Goal: Task Accomplishment & Management: Manage account settings

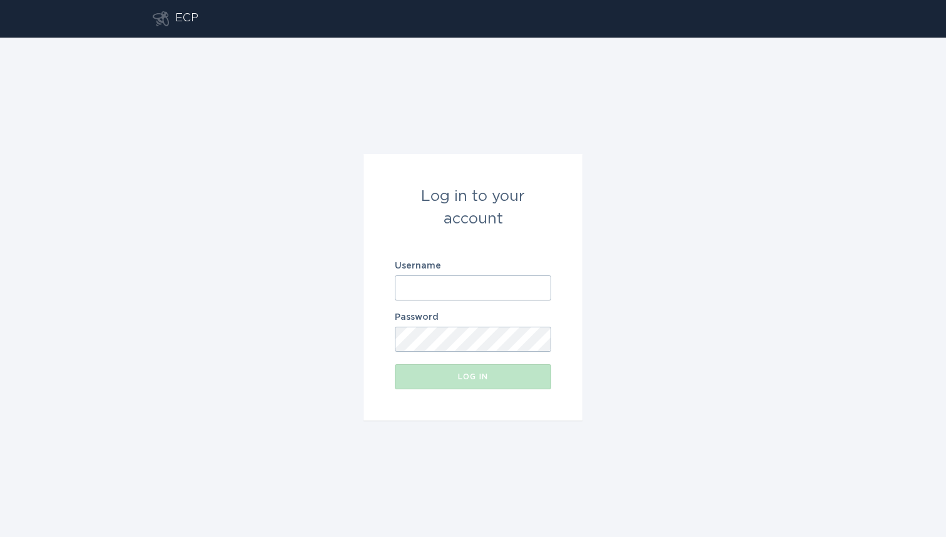
type input "[EMAIL_ADDRESS][DOMAIN_NAME]"
click at [473, 377] on button "Log in" at bounding box center [473, 376] width 156 height 25
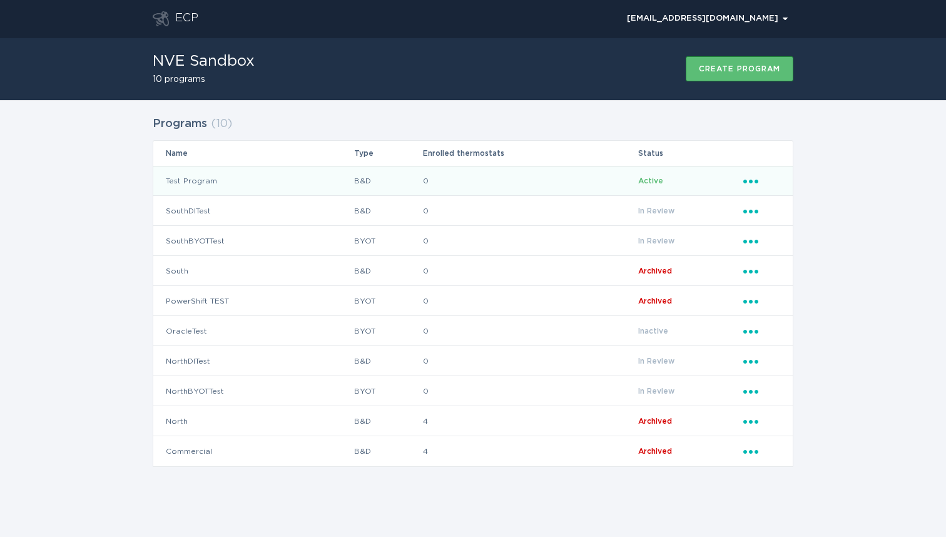
click at [179, 180] on td "Test Program" at bounding box center [253, 181] width 200 height 30
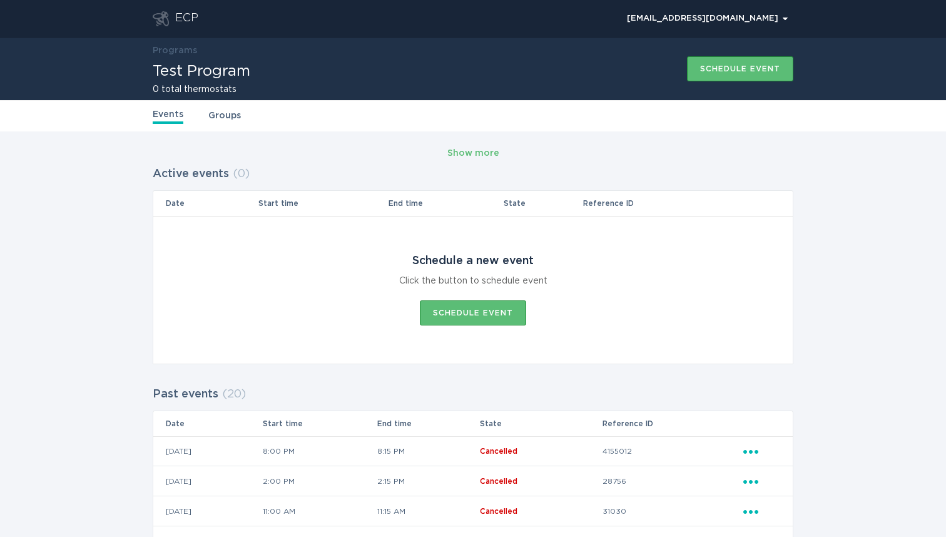
click at [224, 113] on link "Groups" at bounding box center [224, 116] width 33 height 14
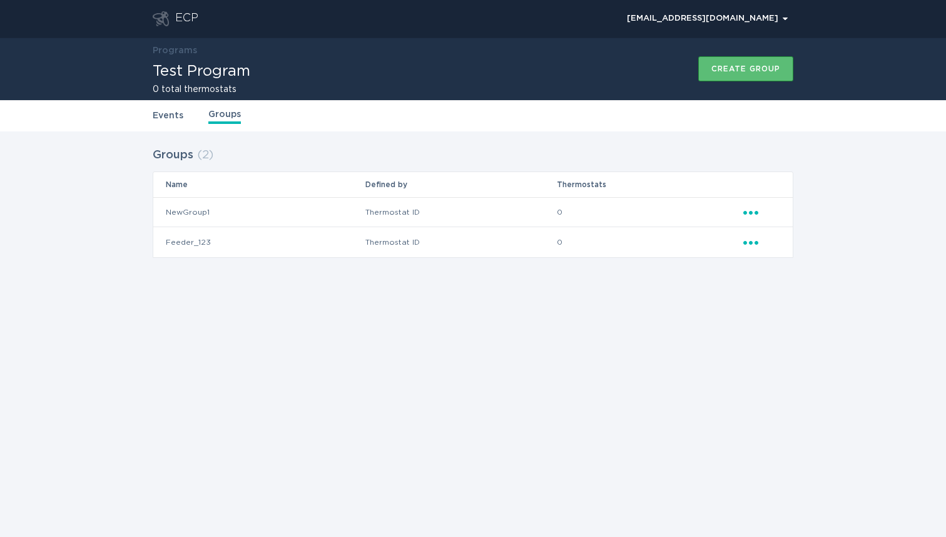
click at [751, 213] on icon "Popover menu" at bounding box center [750, 213] width 15 height 4
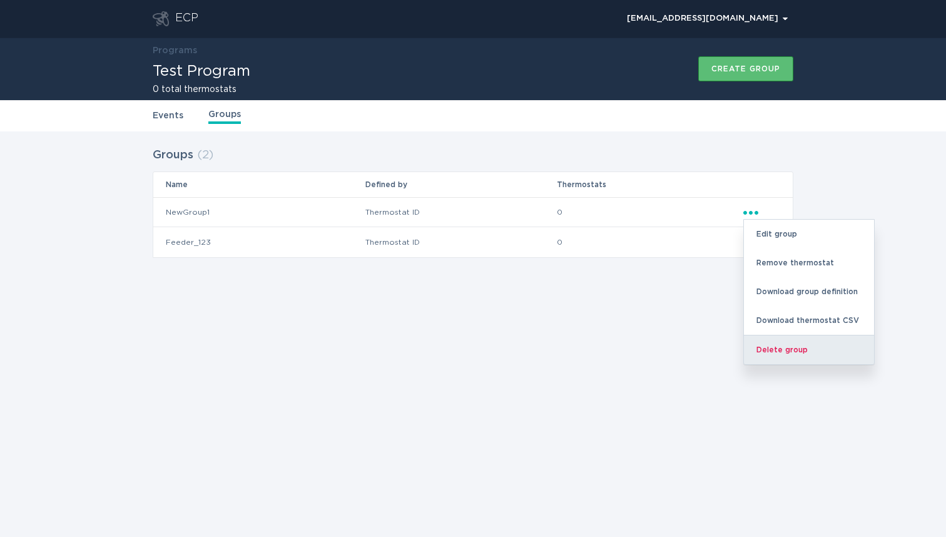
click at [782, 348] on div "Delete group" at bounding box center [809, 349] width 130 height 29
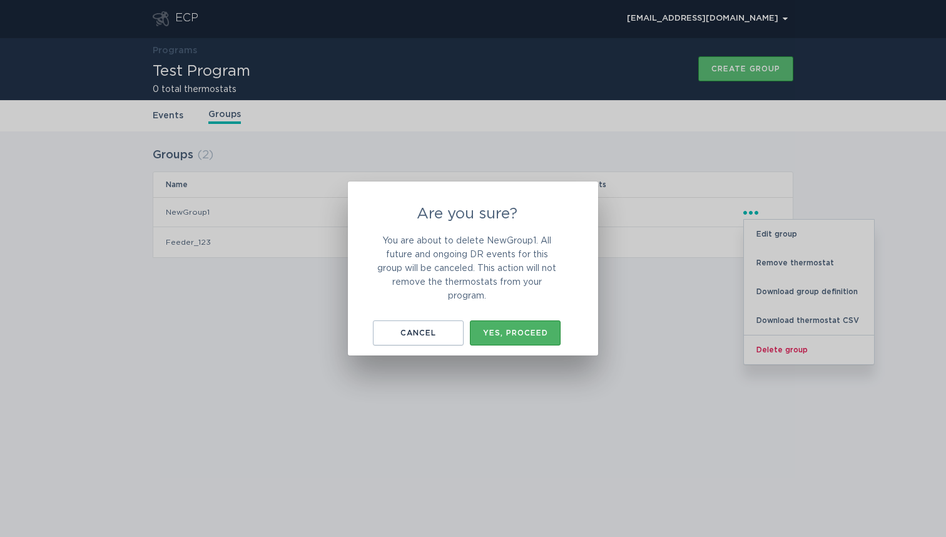
click at [519, 335] on div "Yes, proceed" at bounding box center [515, 333] width 78 height 8
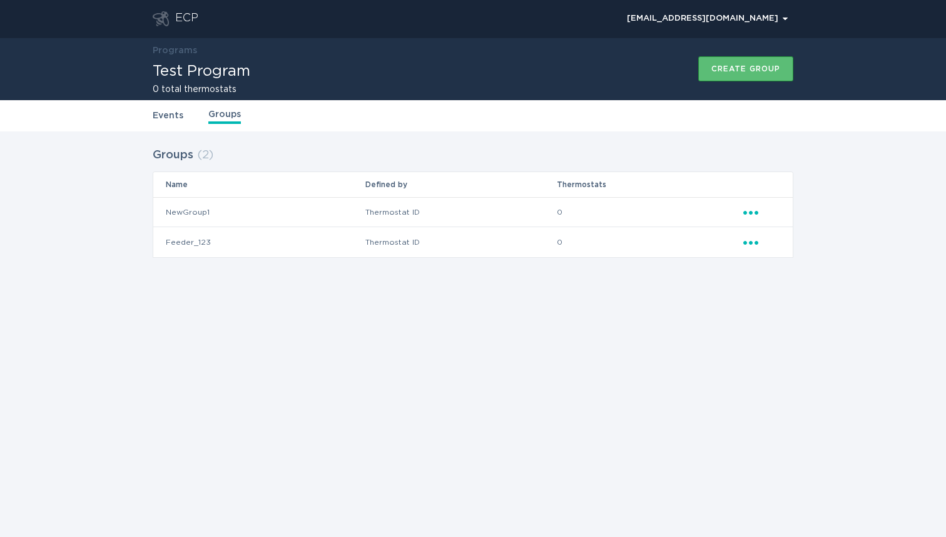
click at [754, 213] on icon "Ellipsis" at bounding box center [752, 210] width 18 height 11
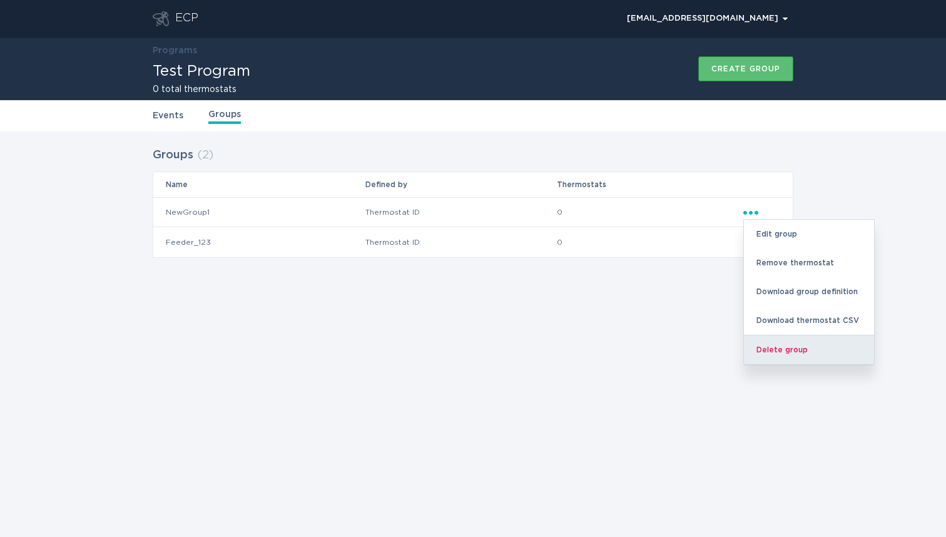
click at [787, 352] on div "Delete group" at bounding box center [809, 349] width 130 height 29
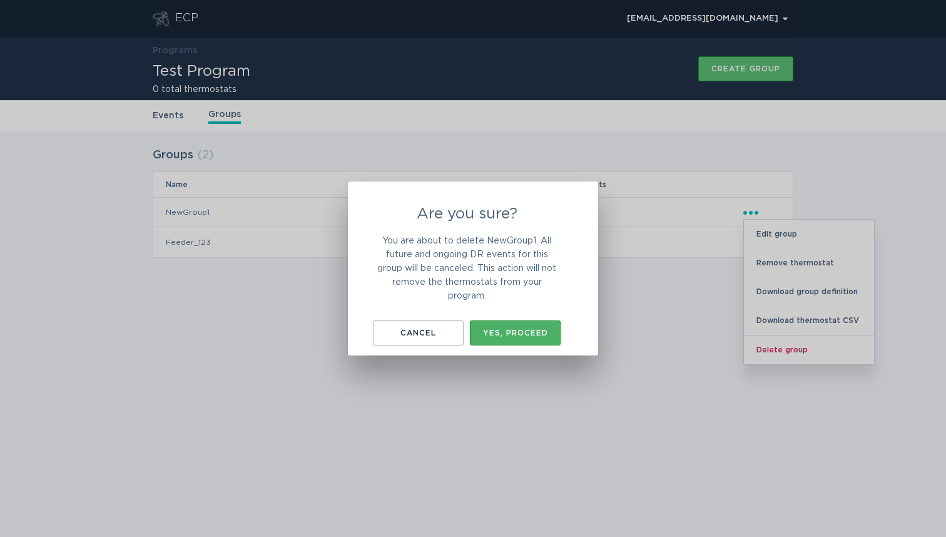
click at [539, 330] on div "Yes, proceed" at bounding box center [515, 333] width 78 height 8
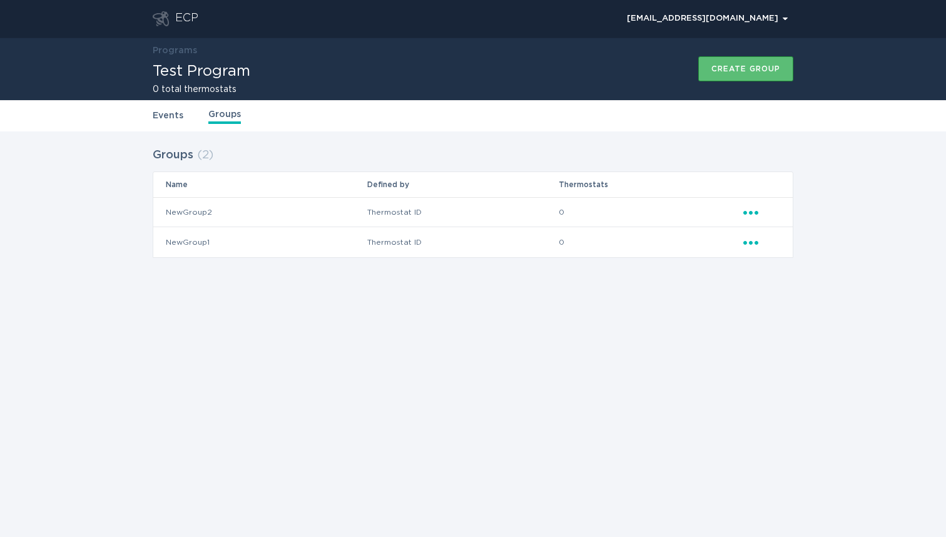
click at [754, 240] on icon "Ellipsis" at bounding box center [752, 240] width 18 height 11
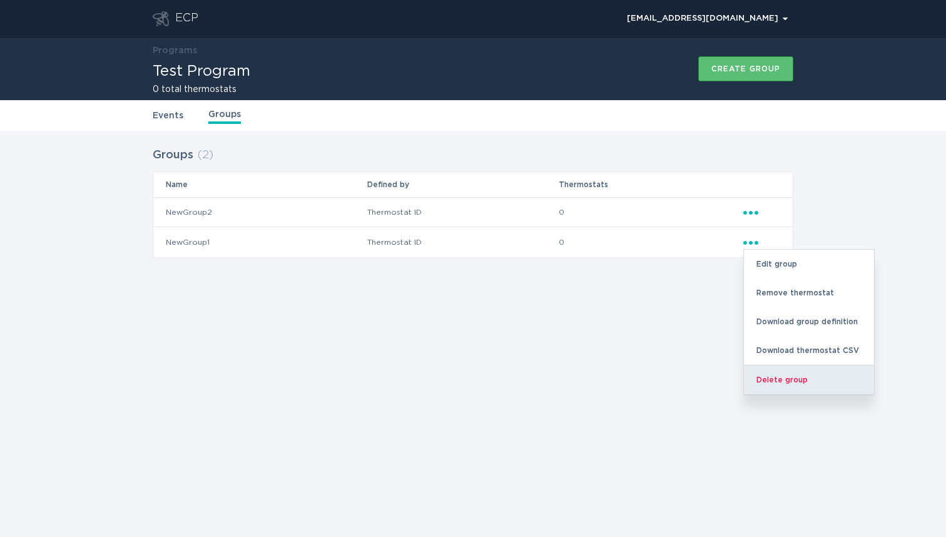
click at [783, 379] on div "Delete group" at bounding box center [809, 379] width 130 height 29
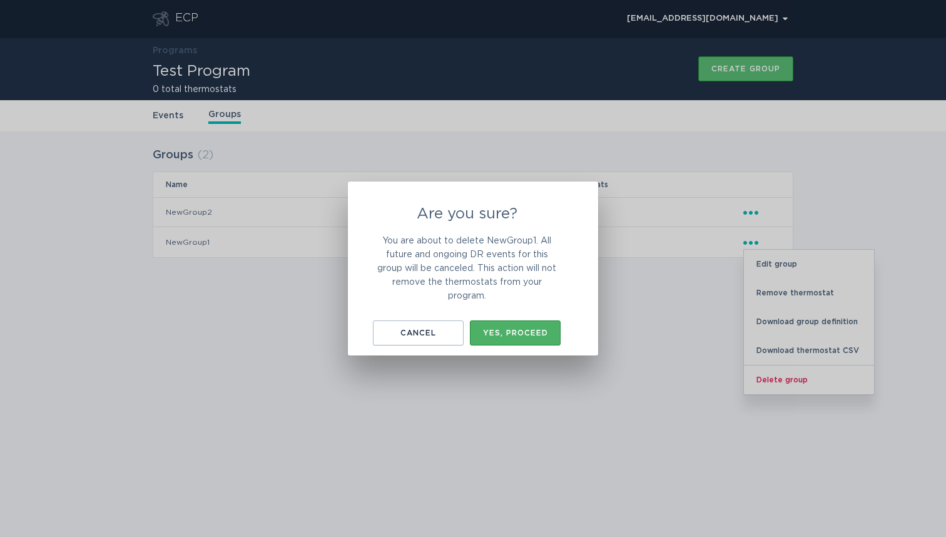
click at [532, 333] on div "Yes, proceed" at bounding box center [515, 333] width 78 height 8
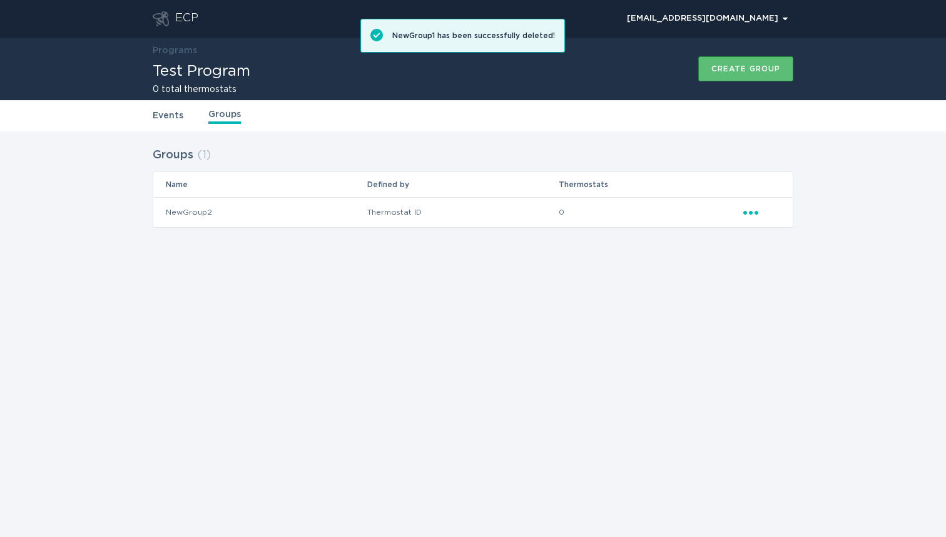
click at [752, 215] on icon "Ellipsis" at bounding box center [752, 210] width 18 height 11
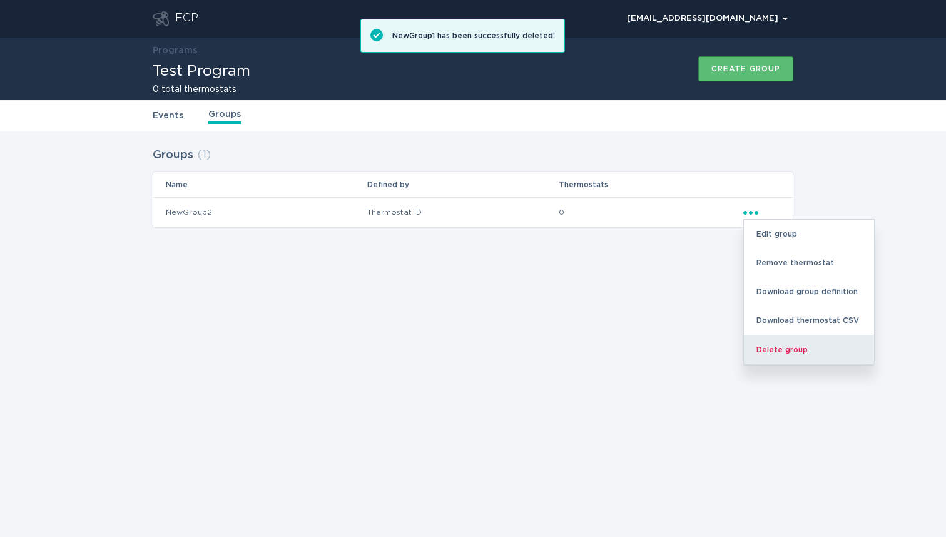
click at [787, 347] on div "Delete group" at bounding box center [809, 349] width 130 height 29
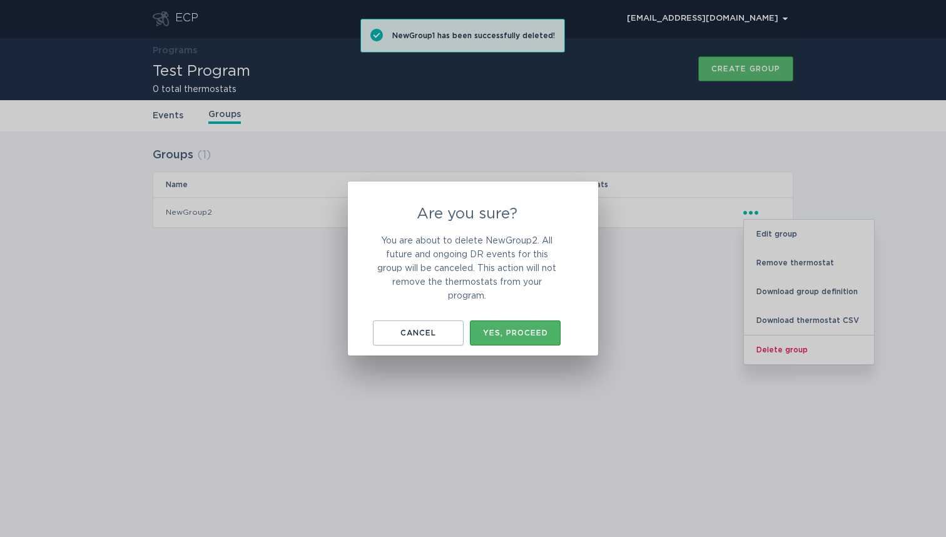
click at [540, 326] on button "Yes, proceed" at bounding box center [515, 332] width 91 height 25
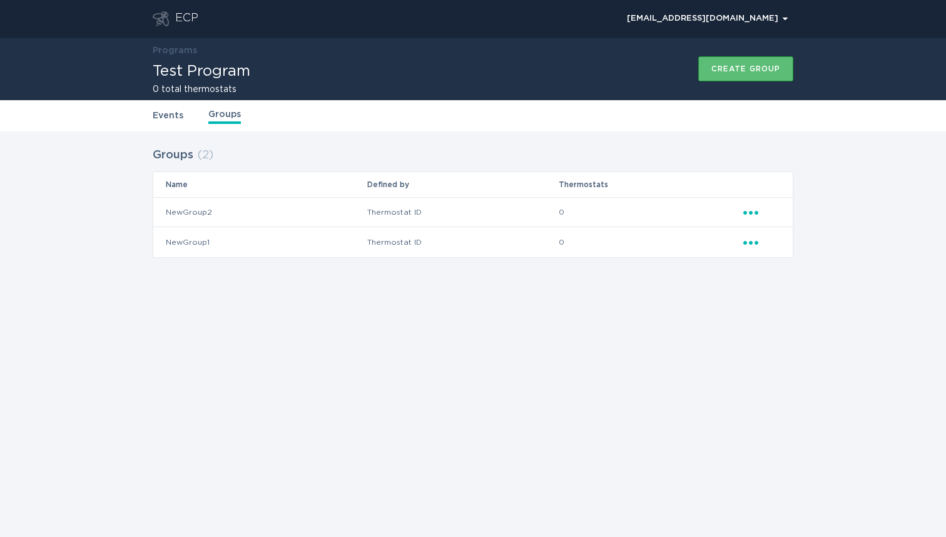
click at [750, 210] on icon "Ellipsis" at bounding box center [752, 210] width 18 height 11
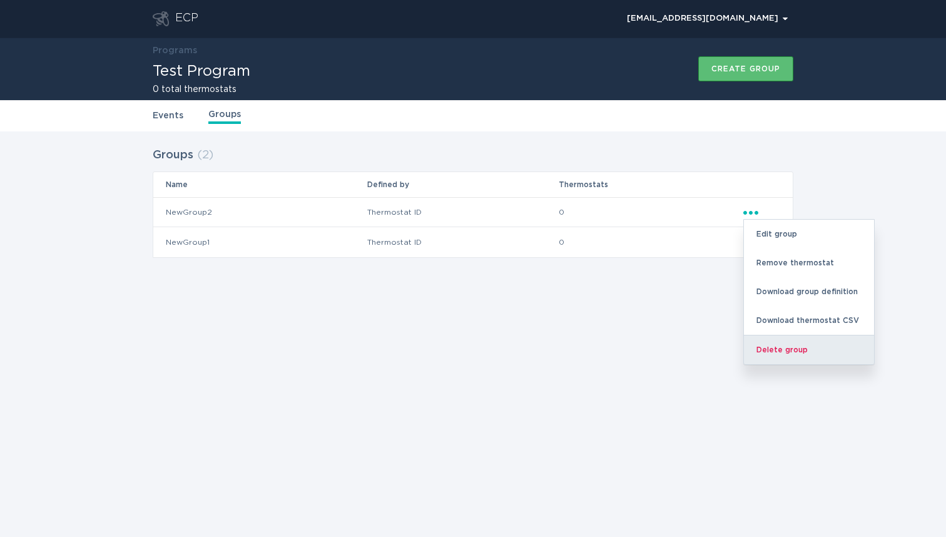
click at [776, 352] on div "Delete group" at bounding box center [809, 349] width 130 height 29
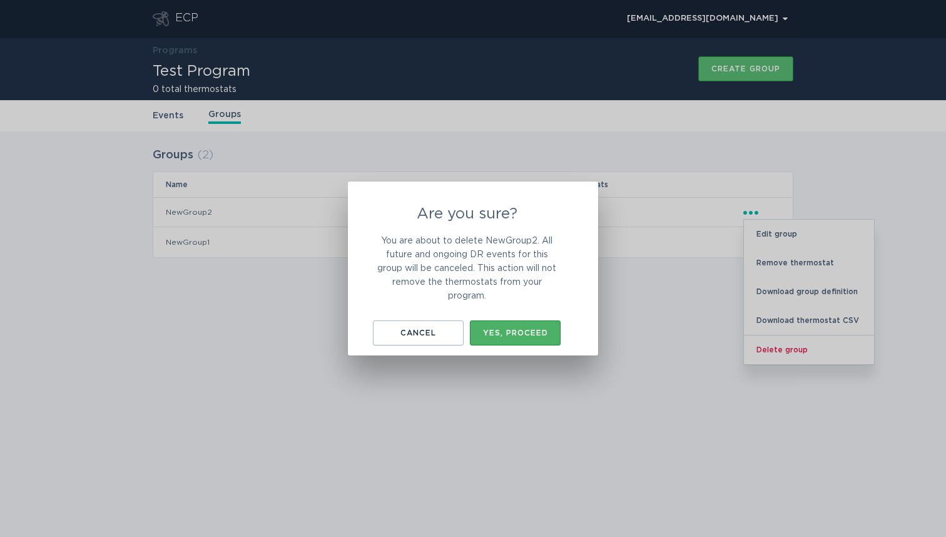
click at [538, 332] on div "Yes, proceed" at bounding box center [515, 333] width 78 height 8
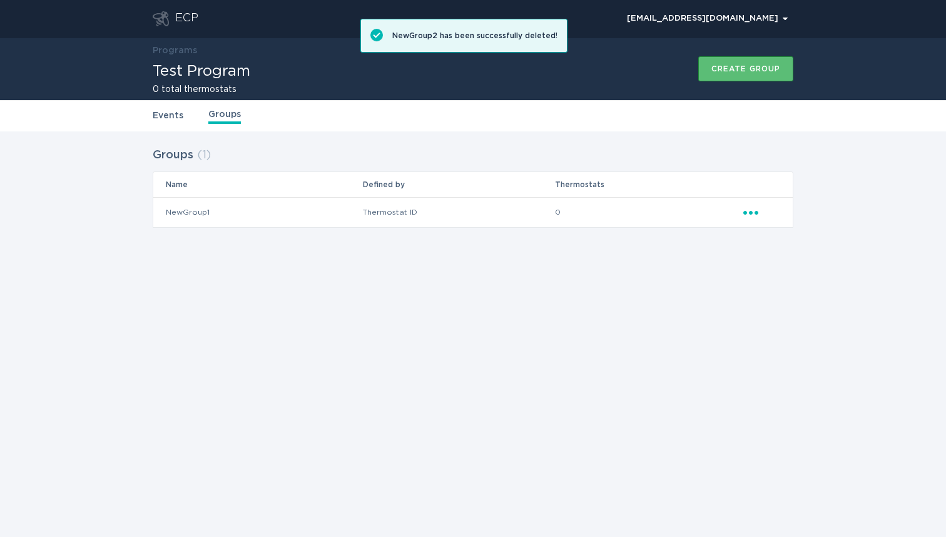
click at [751, 215] on icon "Ellipsis" at bounding box center [752, 210] width 18 height 11
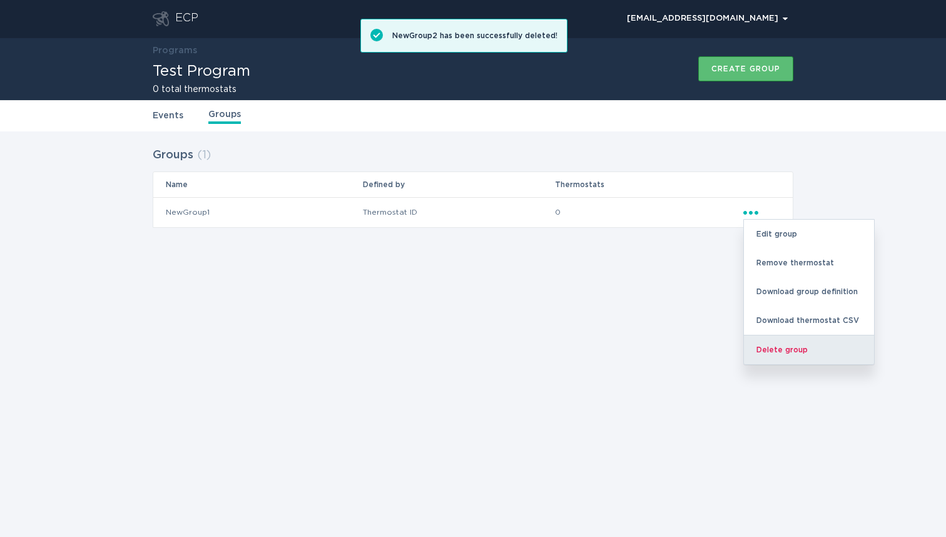
click at [770, 357] on div "Delete group" at bounding box center [809, 349] width 130 height 29
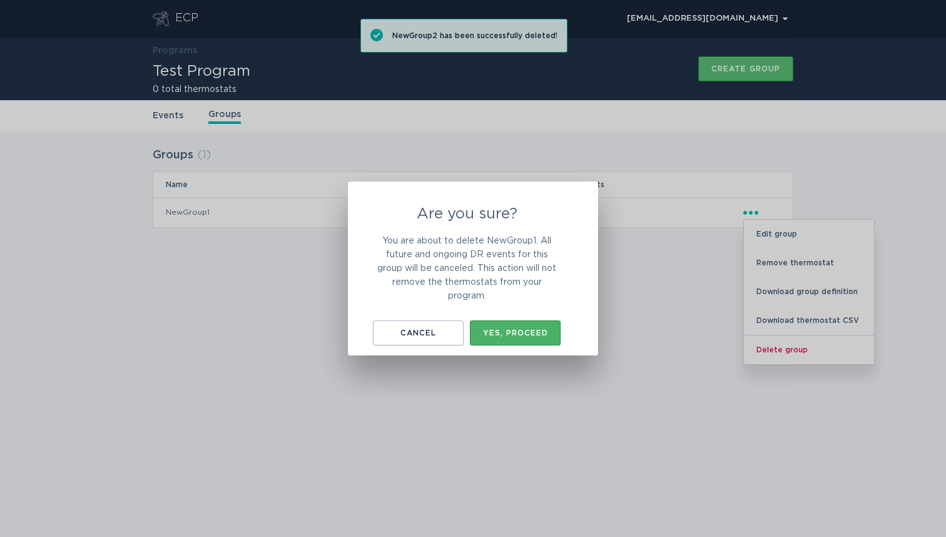
click at [539, 330] on div "Yes, proceed" at bounding box center [515, 333] width 78 height 8
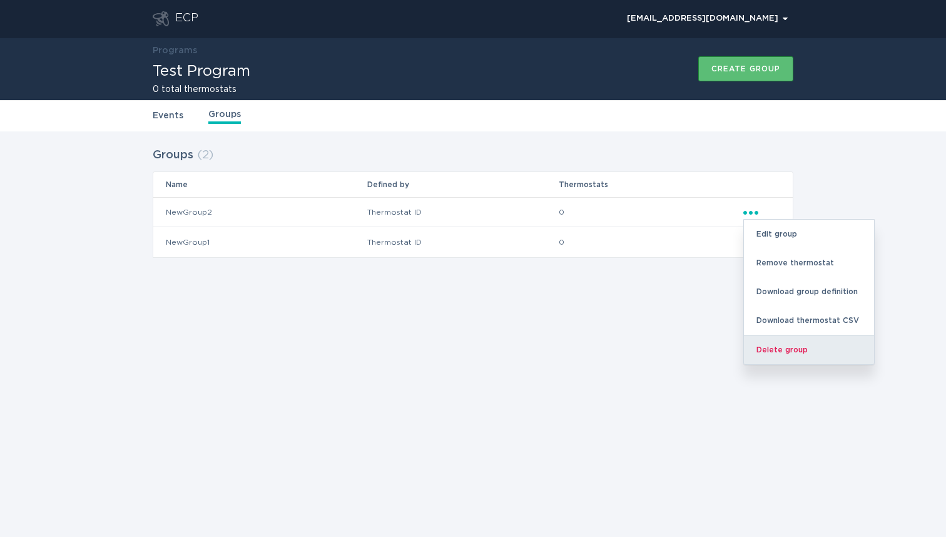
click at [776, 350] on div "Delete group" at bounding box center [809, 349] width 130 height 29
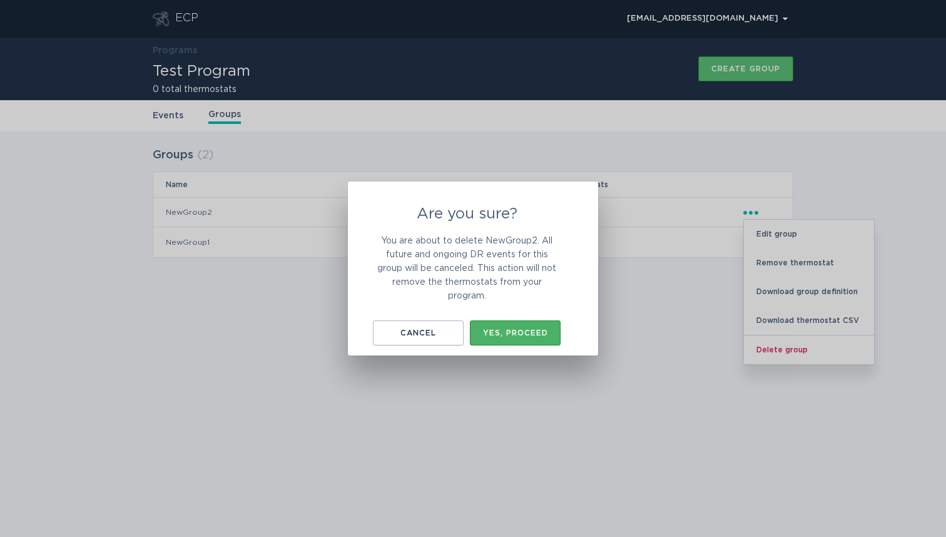
click at [502, 342] on button "Yes, proceed" at bounding box center [515, 332] width 91 height 25
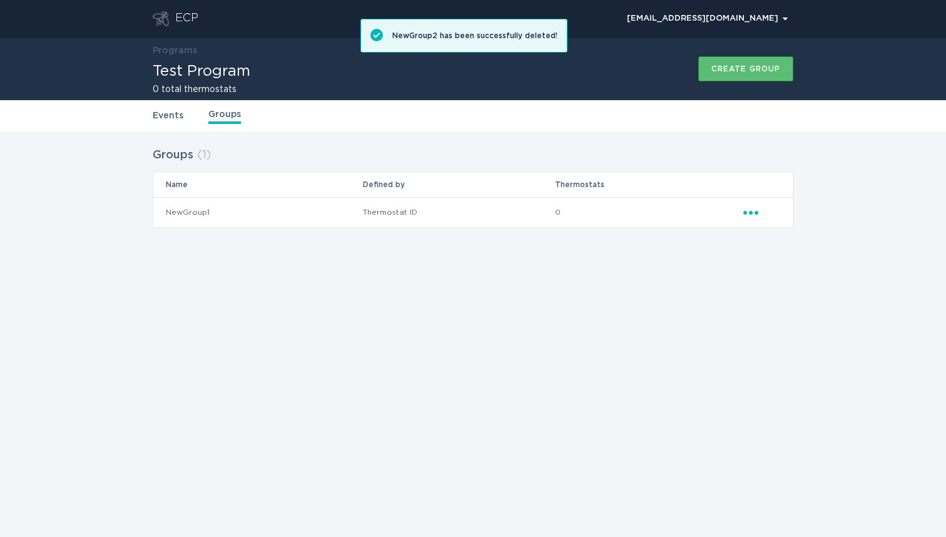
click at [755, 211] on icon "Popover menu" at bounding box center [750, 213] width 15 height 4
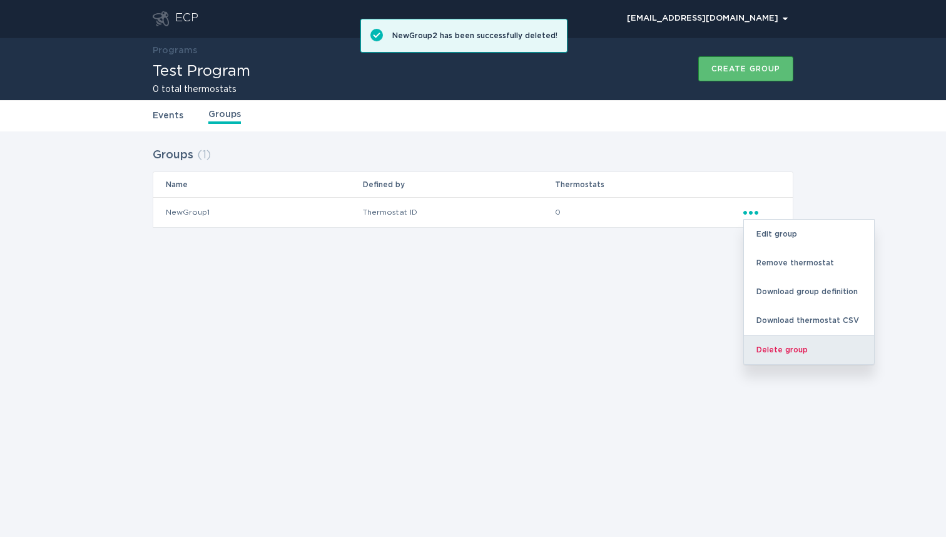
click at [777, 353] on div "Delete group" at bounding box center [809, 349] width 130 height 29
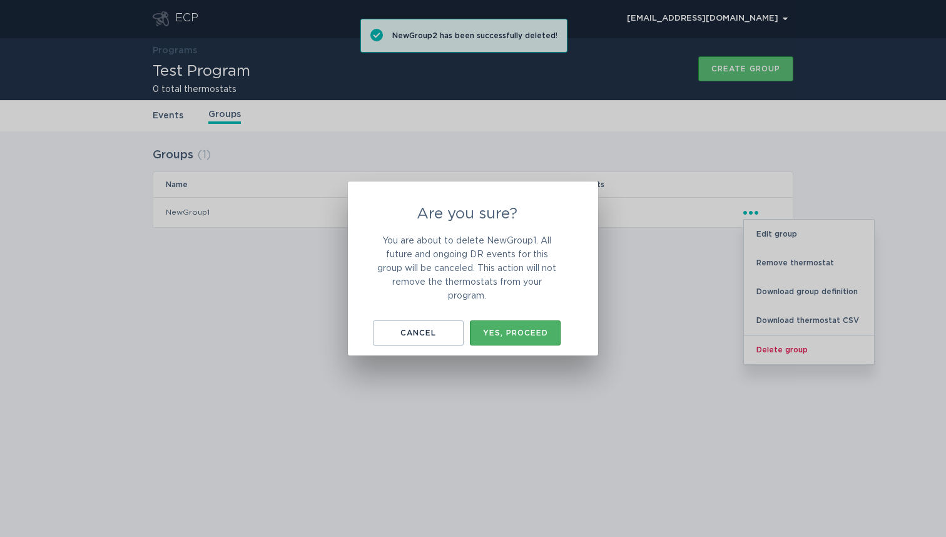
click at [537, 323] on button "Yes, proceed" at bounding box center [515, 332] width 91 height 25
